Goal: Communication & Community: Answer question/provide support

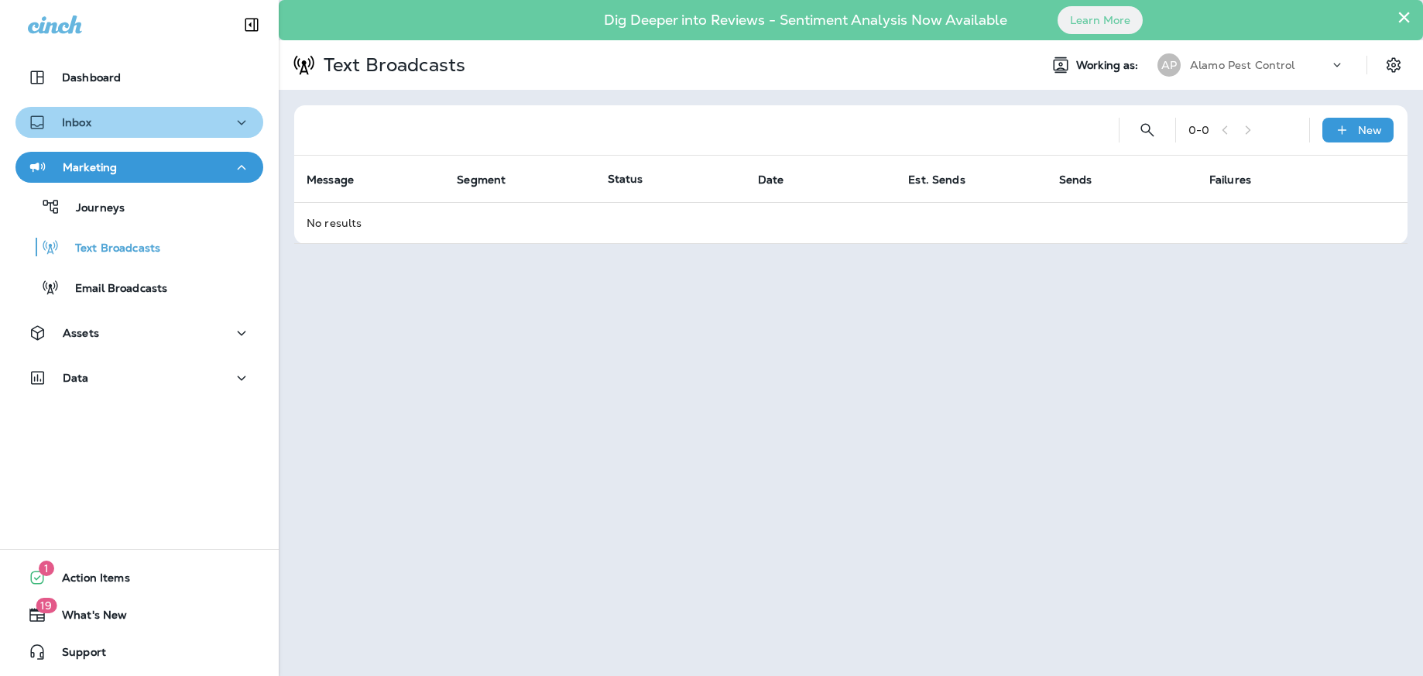
click at [216, 118] on div "Inbox" at bounding box center [139, 122] width 223 height 19
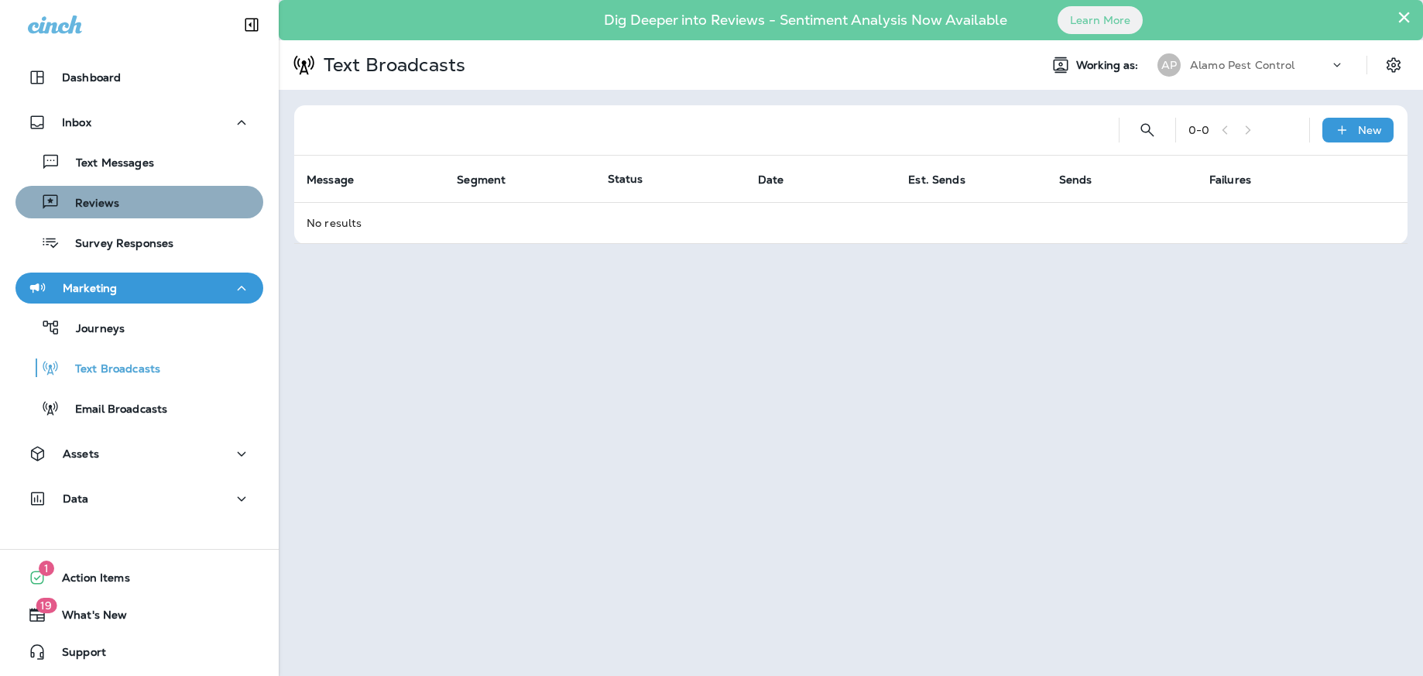
click at [135, 213] on div "Reviews" at bounding box center [139, 201] width 235 height 23
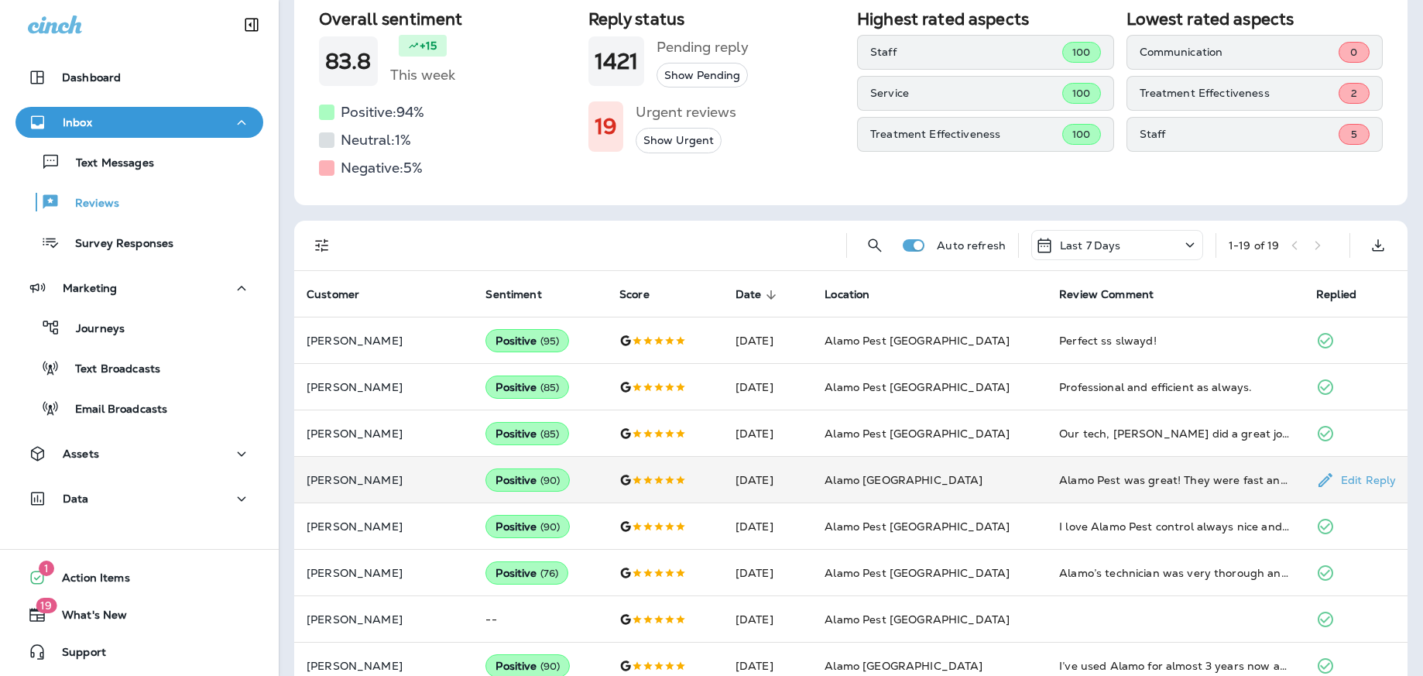
scroll to position [151, 0]
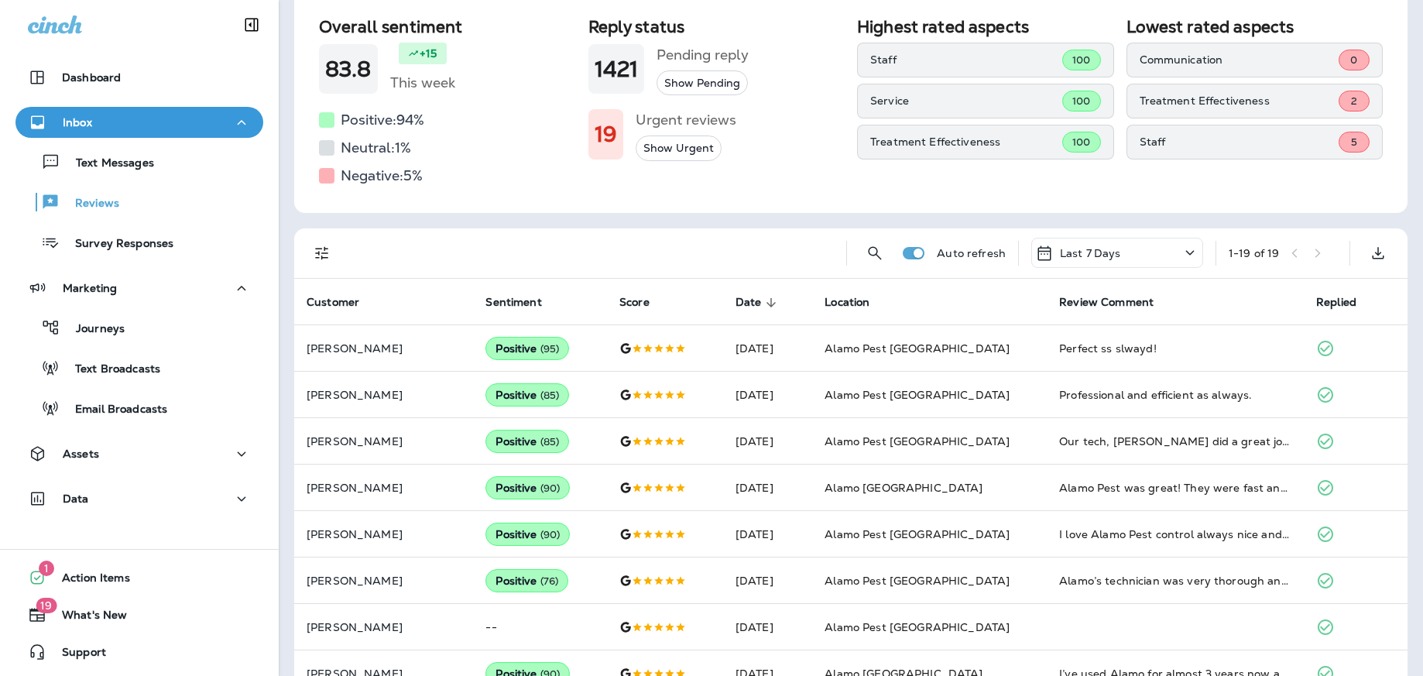
click at [1186, 253] on icon at bounding box center [1190, 252] width 19 height 19
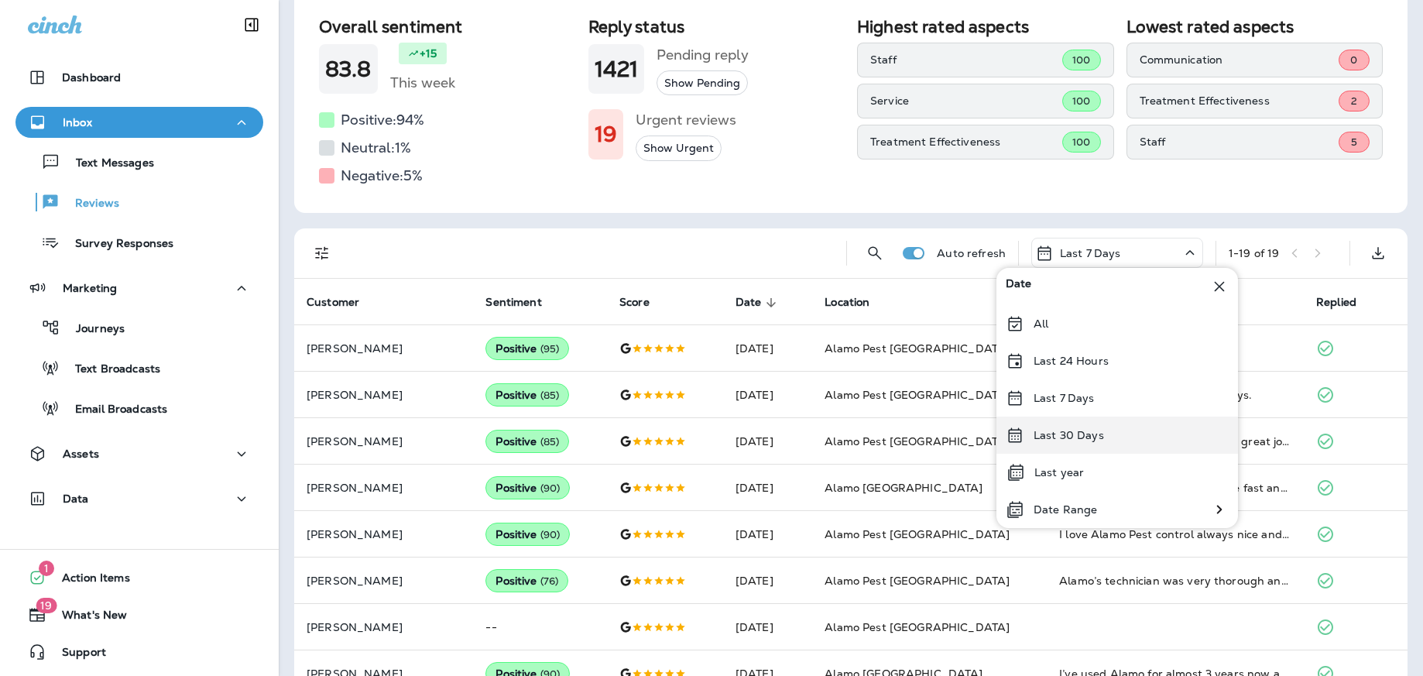
click at [1120, 437] on div "Last 30 Days" at bounding box center [1117, 435] width 242 height 37
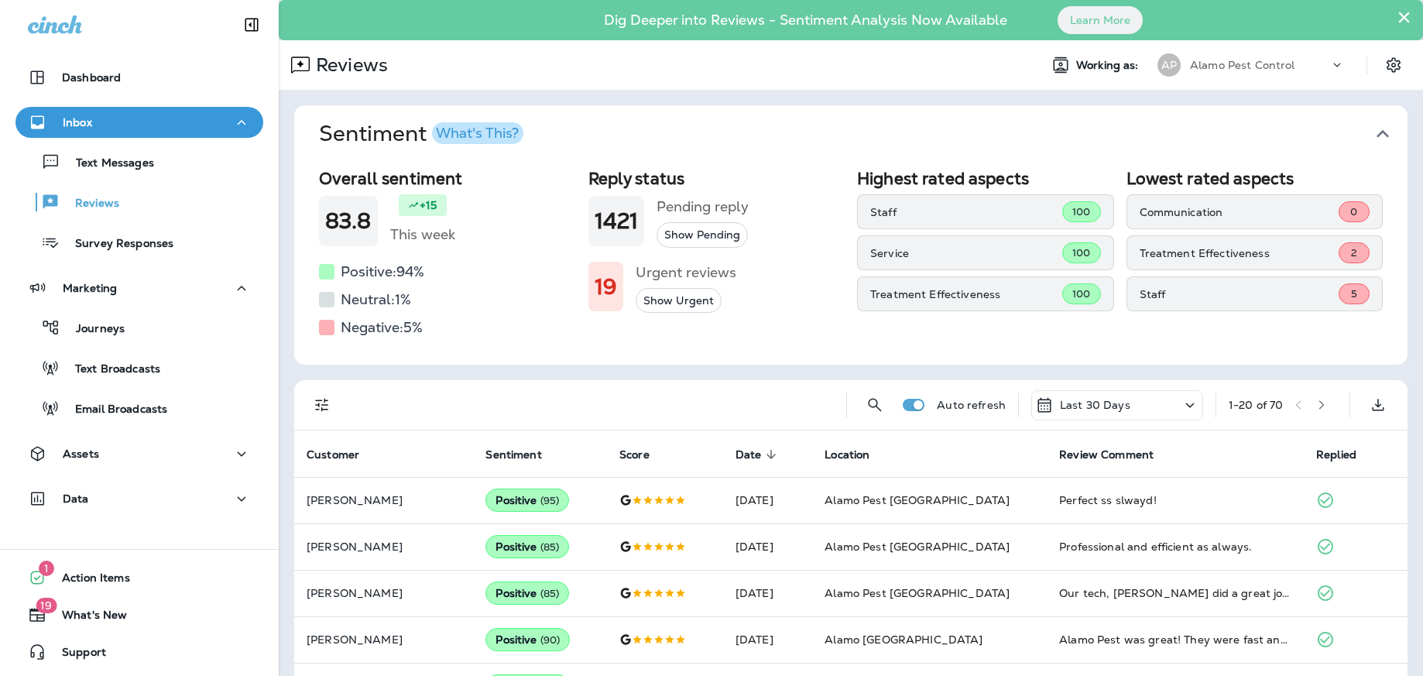
click at [1325, 408] on icon "button" at bounding box center [1321, 404] width 5 height 9
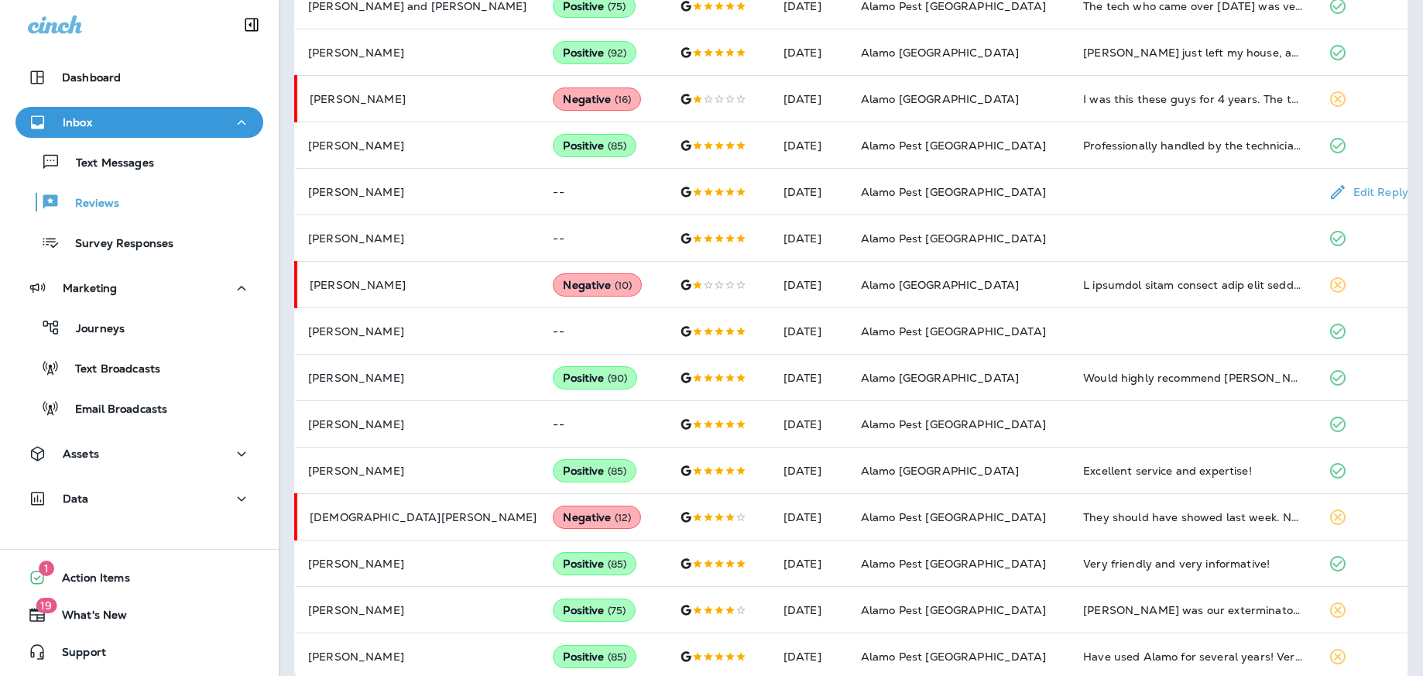
scroll to position [745, 0]
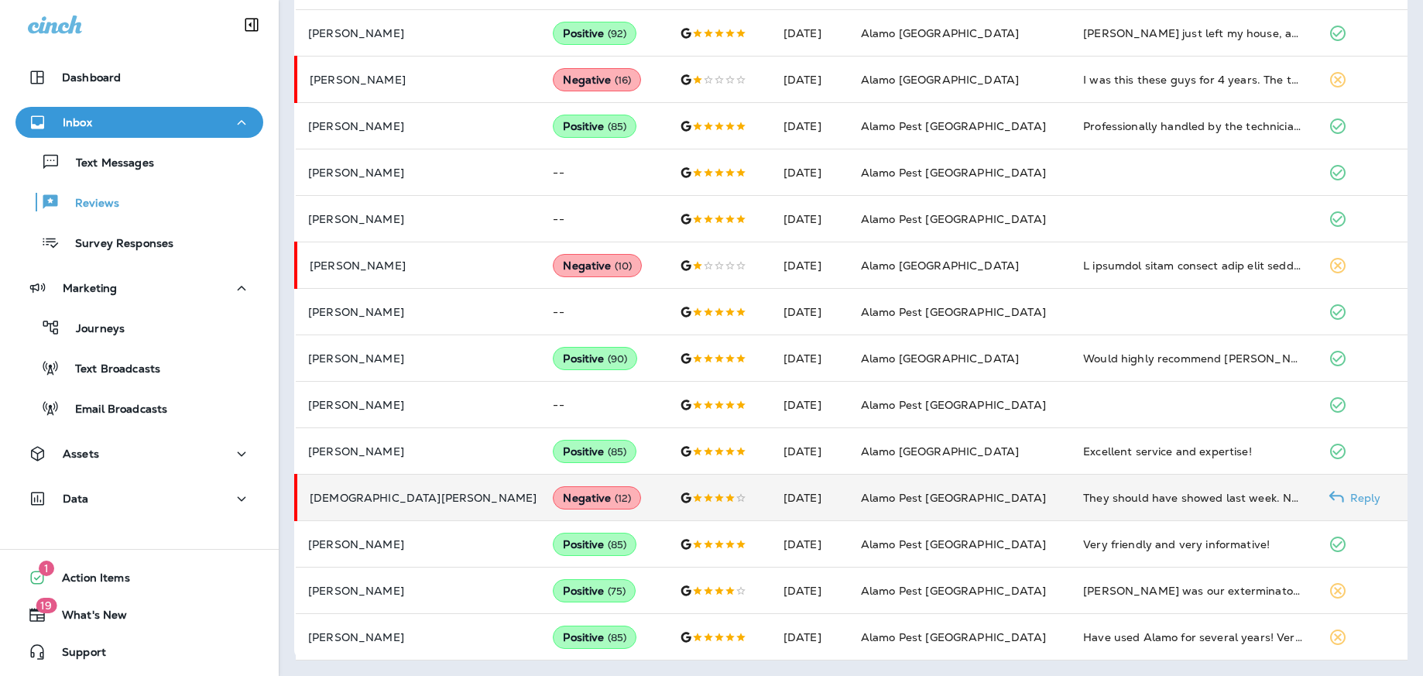
click at [1356, 497] on p "Reply" at bounding box center [1362, 498] width 37 height 12
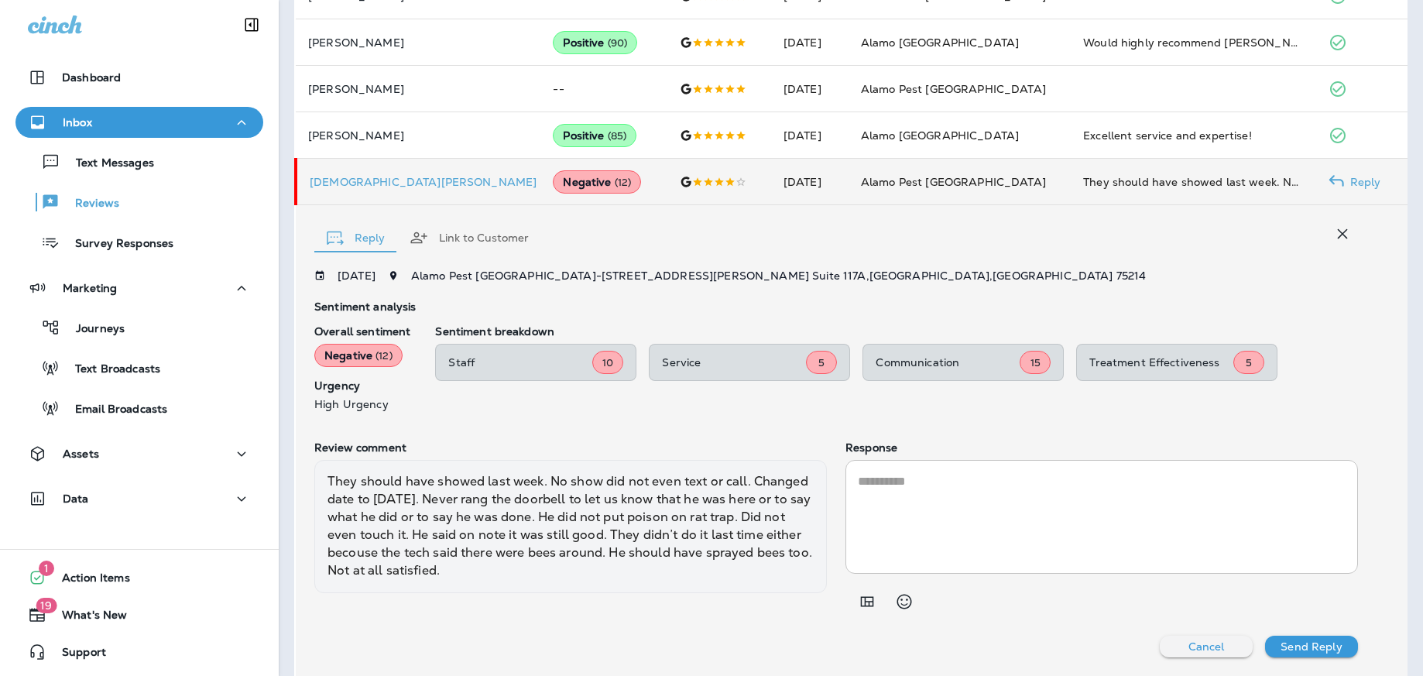
click at [909, 487] on textarea at bounding box center [1102, 516] width 488 height 89
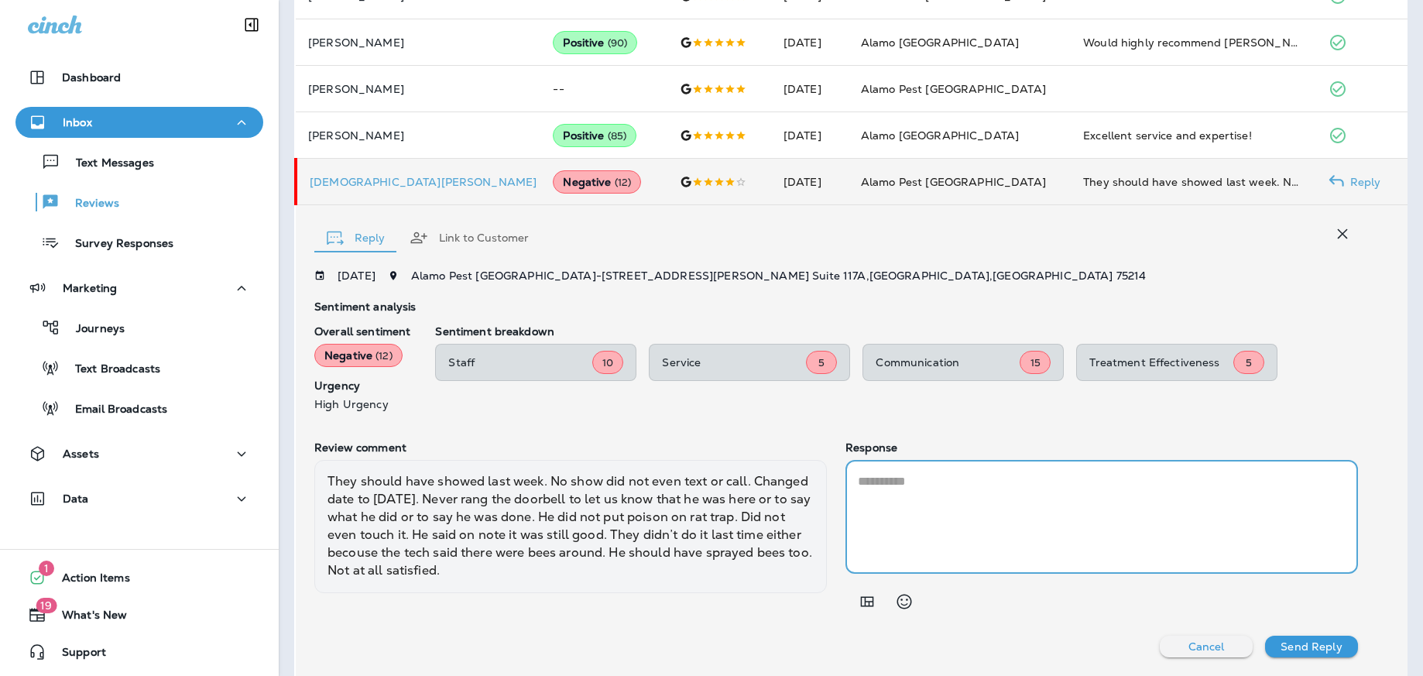
paste textarea "**********"
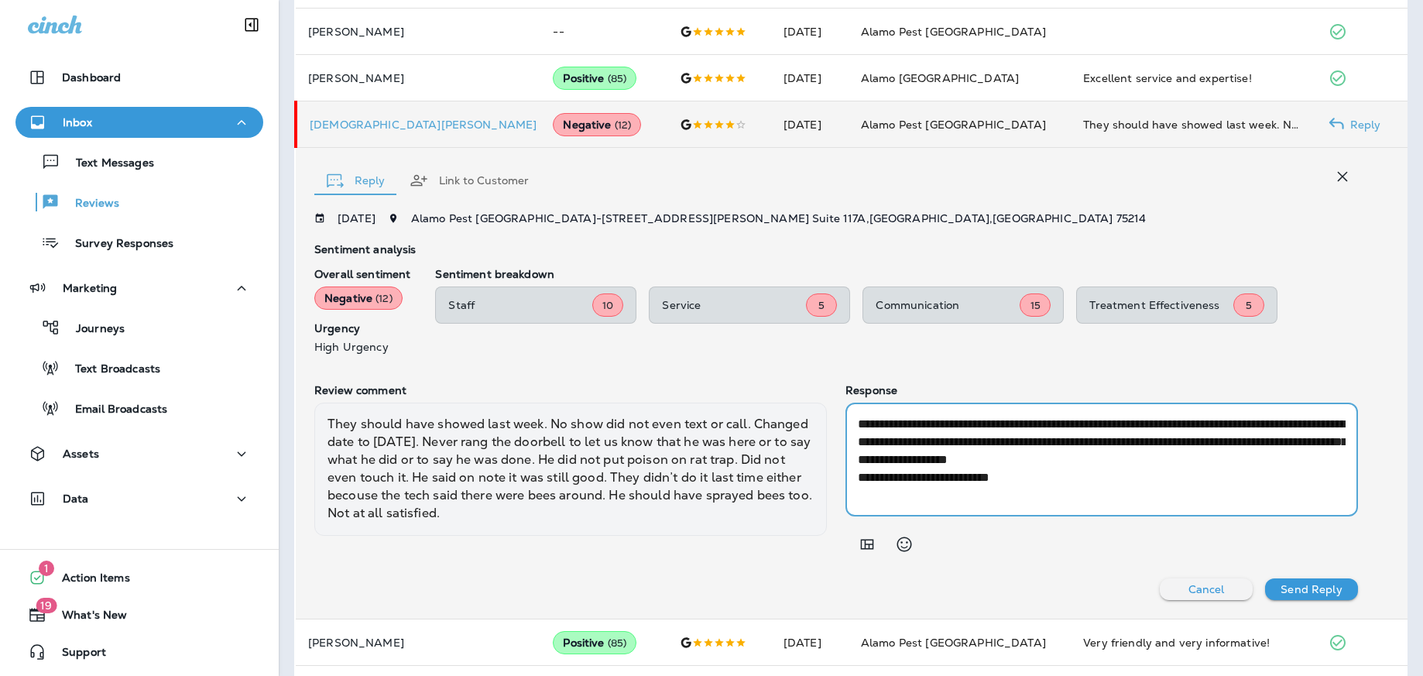
scroll to position [1123, 0]
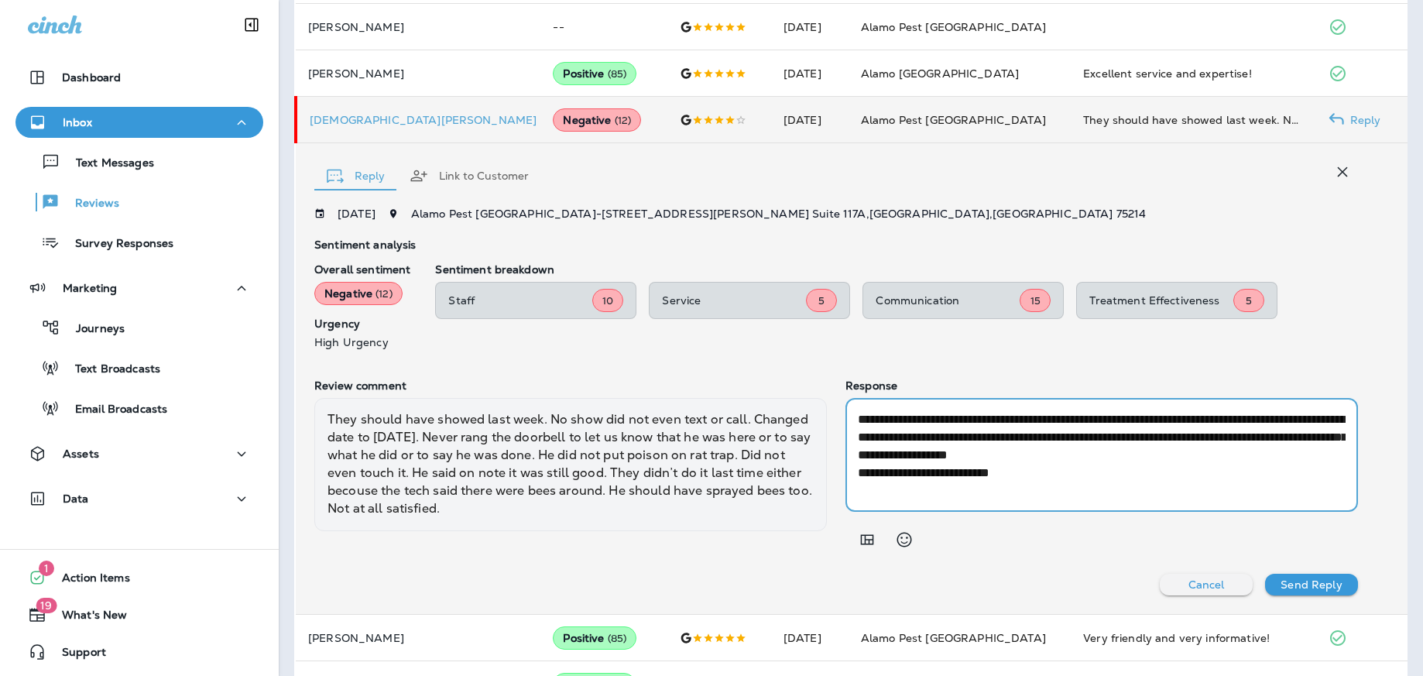
type textarea "**********"
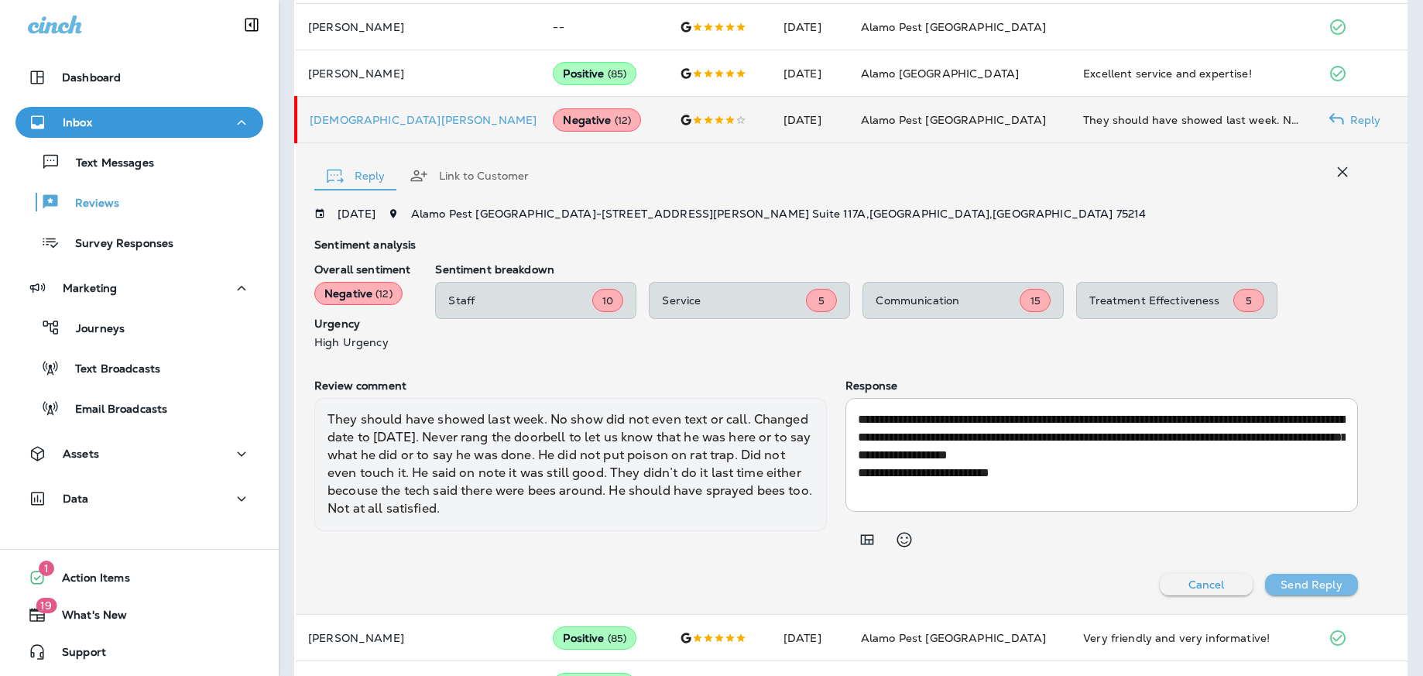
click at [1300, 580] on p "Send Reply" at bounding box center [1310, 584] width 61 height 12
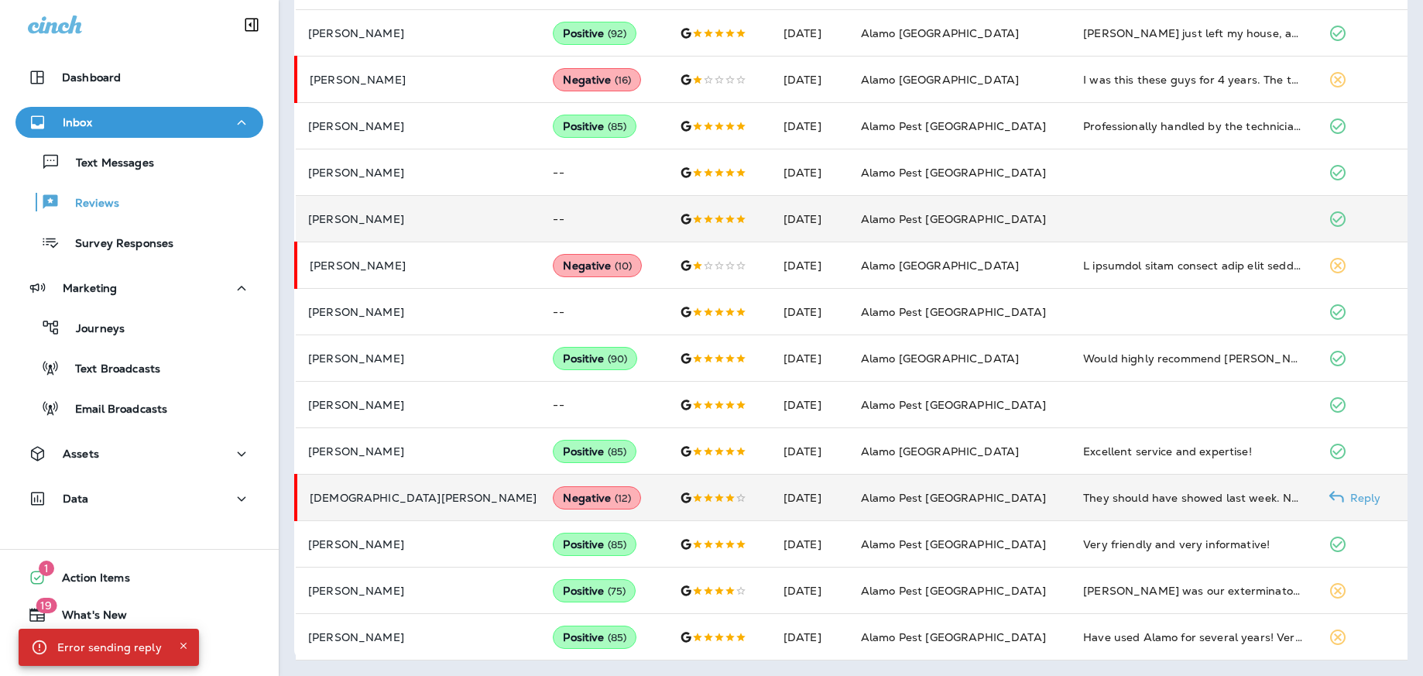
scroll to position [745, 0]
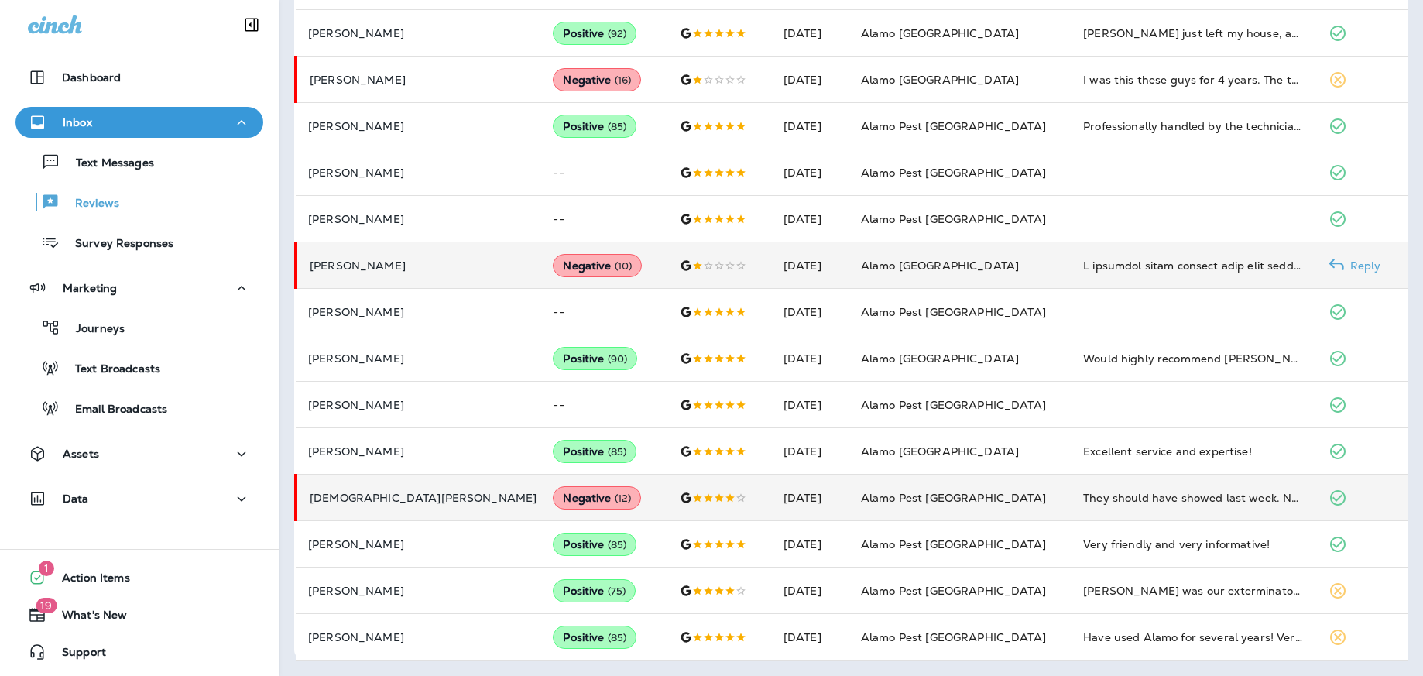
click at [1351, 264] on p "Reply" at bounding box center [1362, 265] width 37 height 12
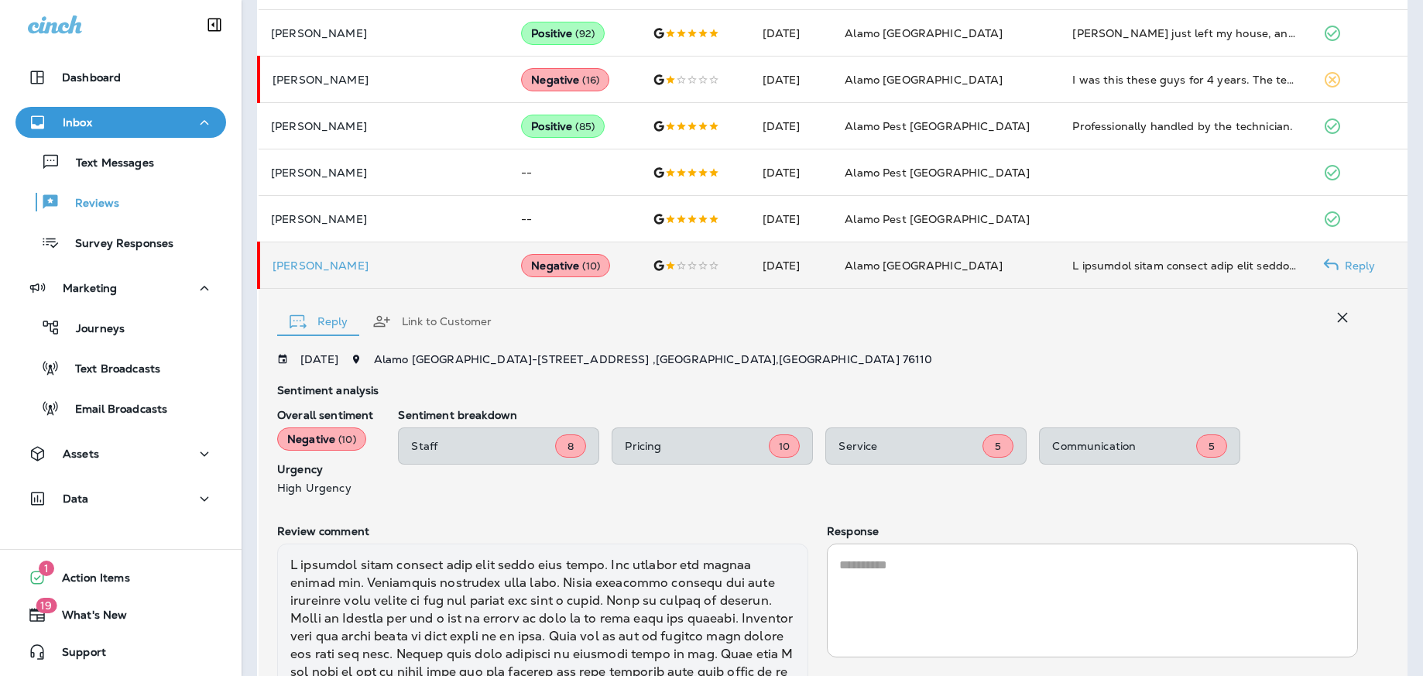
scroll to position [943, 0]
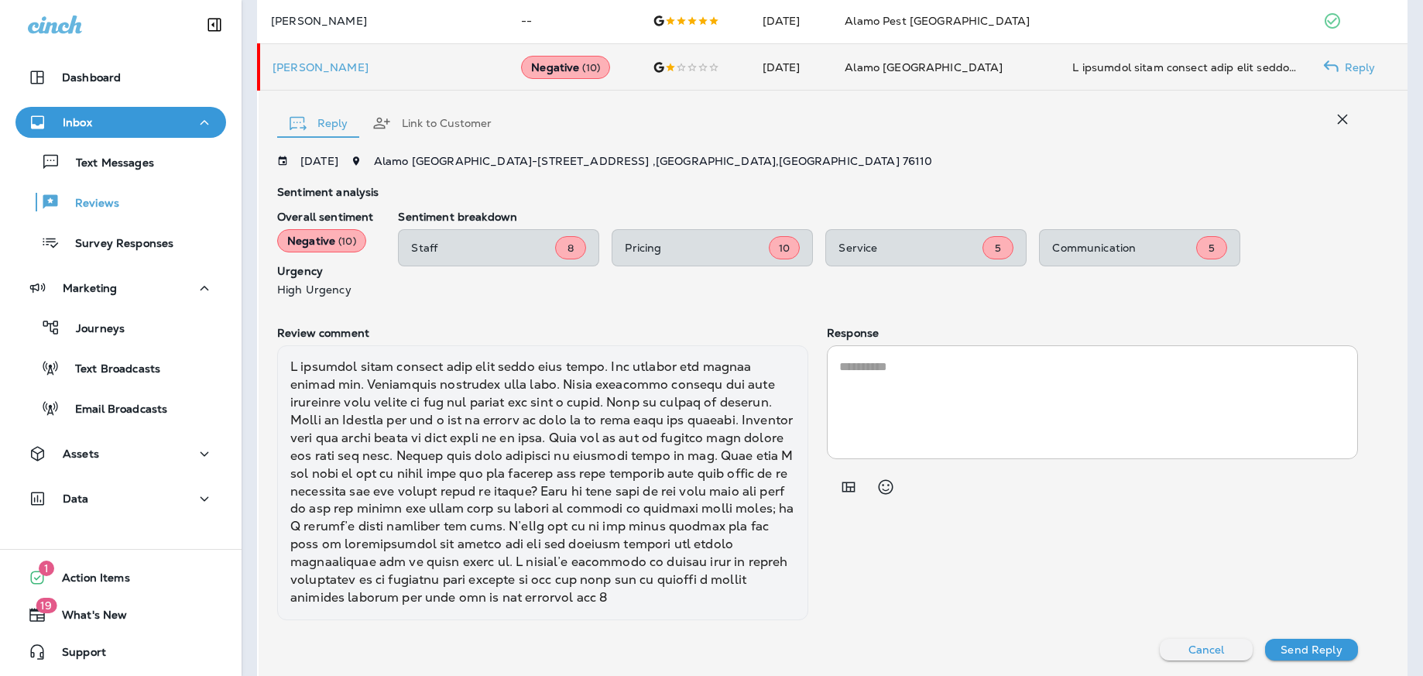
click at [1120, 391] on textarea at bounding box center [1092, 402] width 506 height 89
paste textarea "**********"
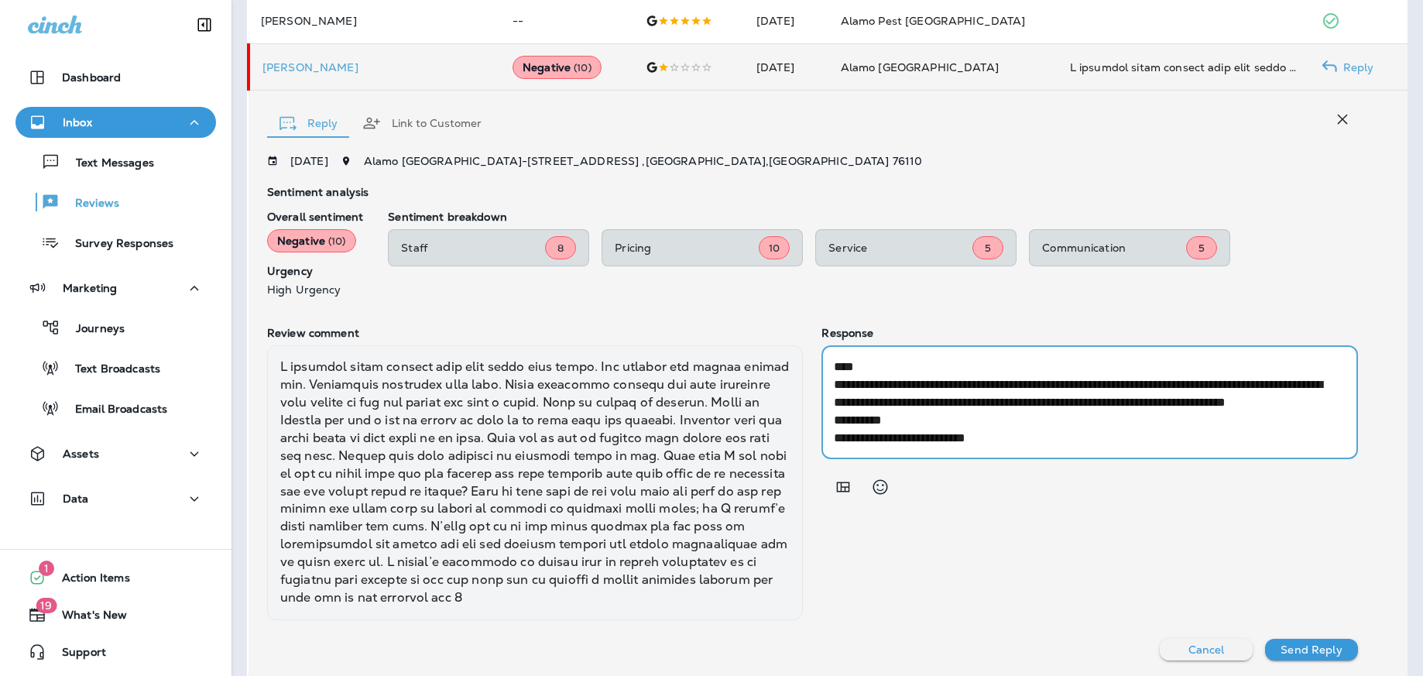
scroll to position [53, 0]
type textarea "**********"
click at [1304, 648] on p "Send Reply" at bounding box center [1310, 649] width 61 height 12
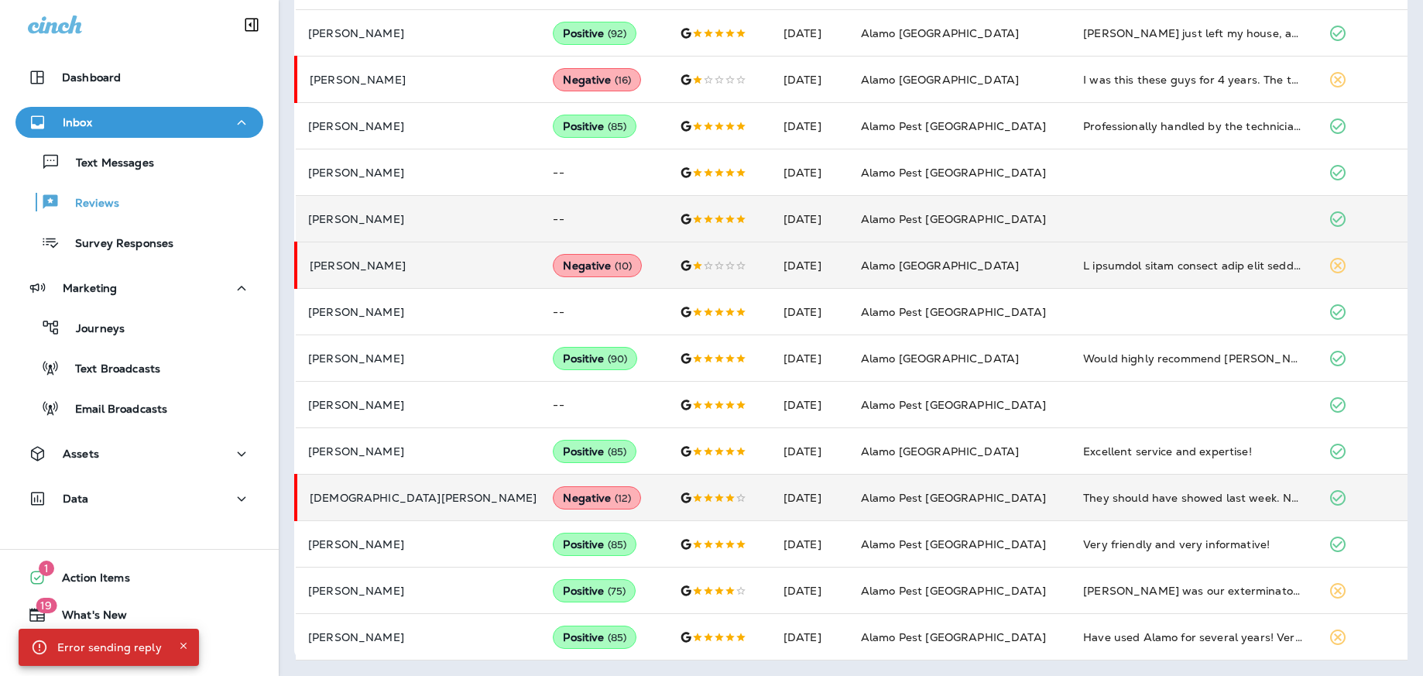
scroll to position [745, 0]
